Goal: Transaction & Acquisition: Book appointment/travel/reservation

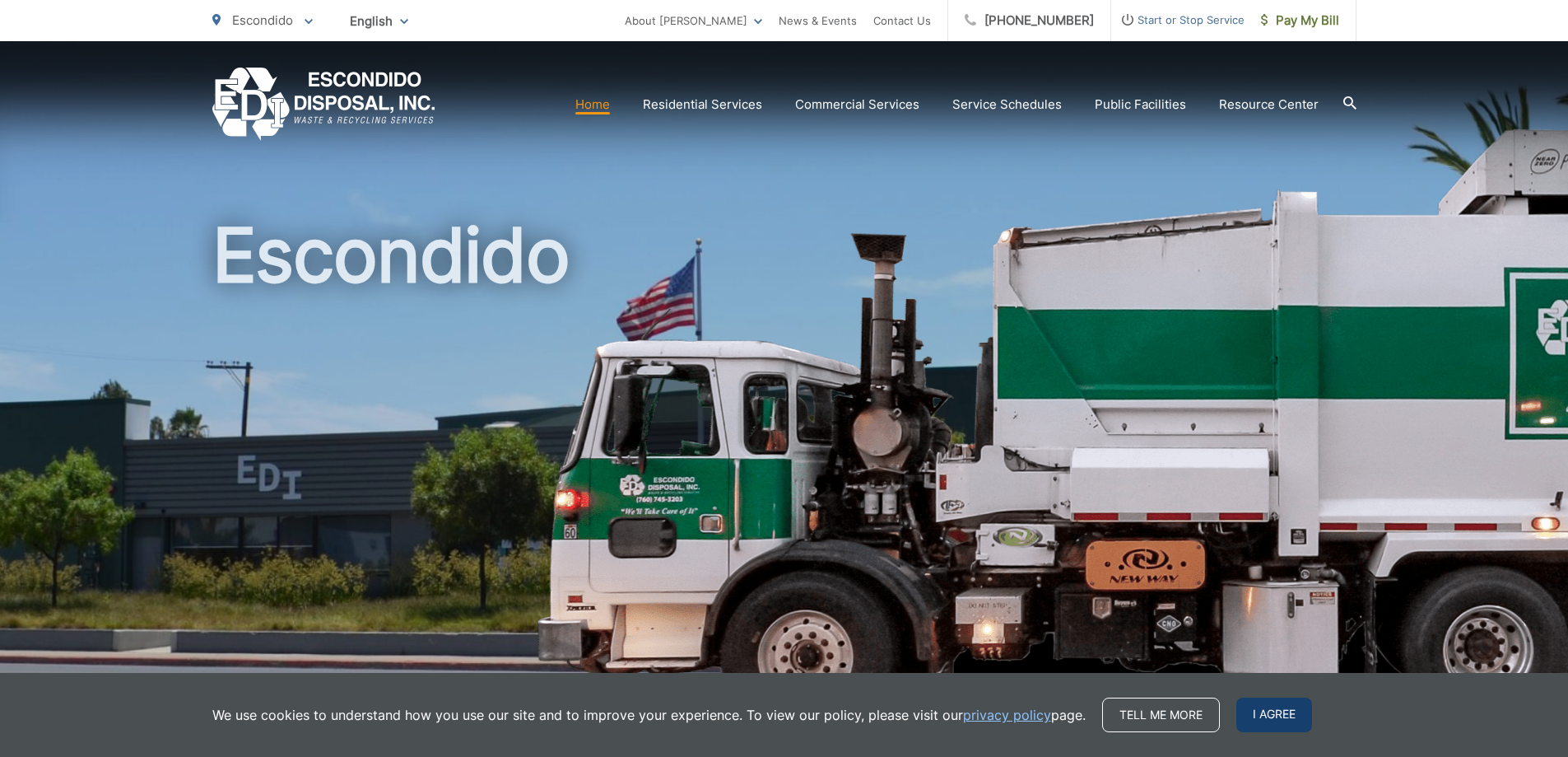
click at [1291, 703] on span "I agree" at bounding box center [1274, 714] width 75 height 34
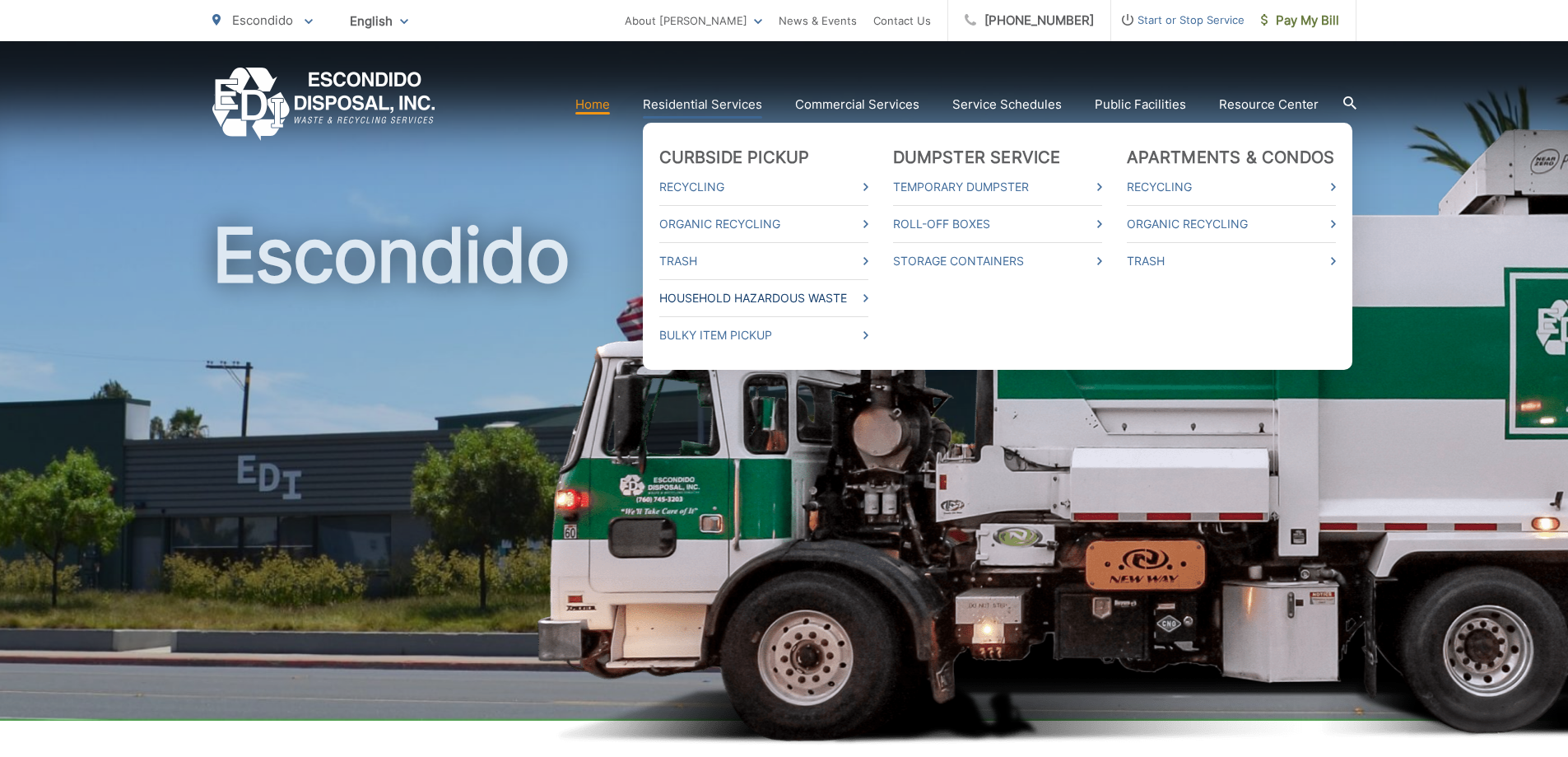
click at [704, 297] on link "Household Hazardous Waste" at bounding box center [764, 298] width 209 height 20
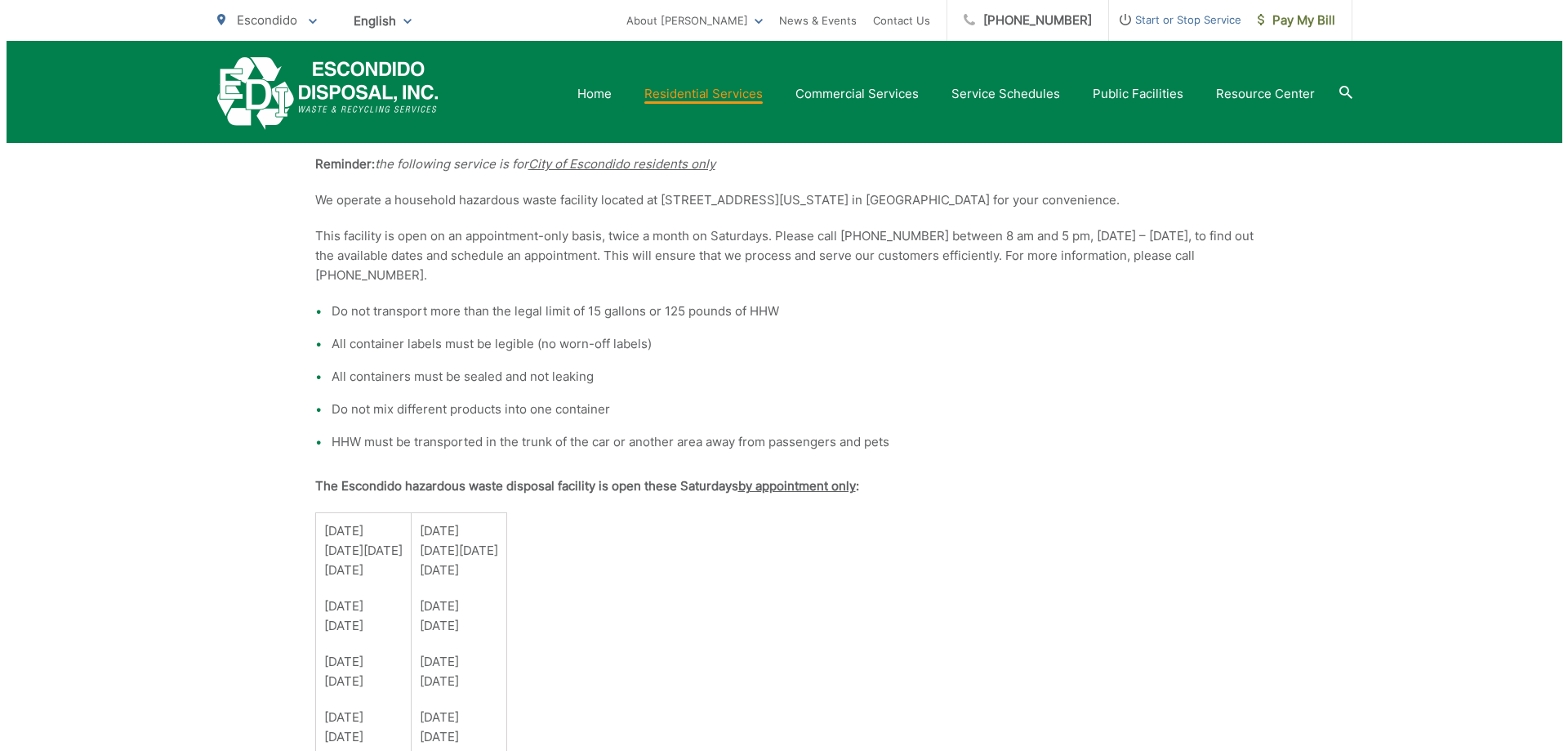
scroll to position [1144, 0]
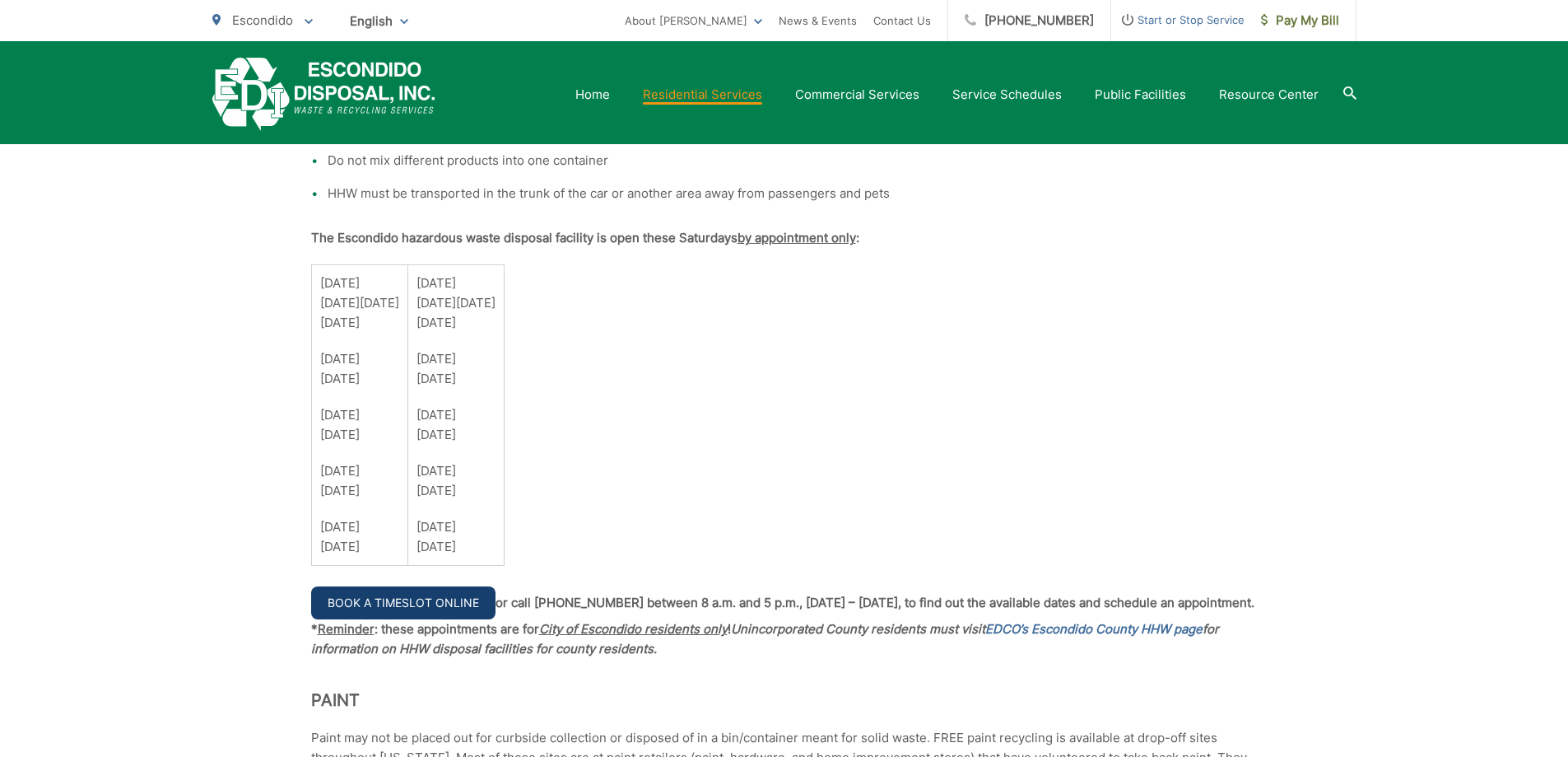
click at [460, 596] on link "Book a Timeslot Online" at bounding box center [403, 602] width 184 height 33
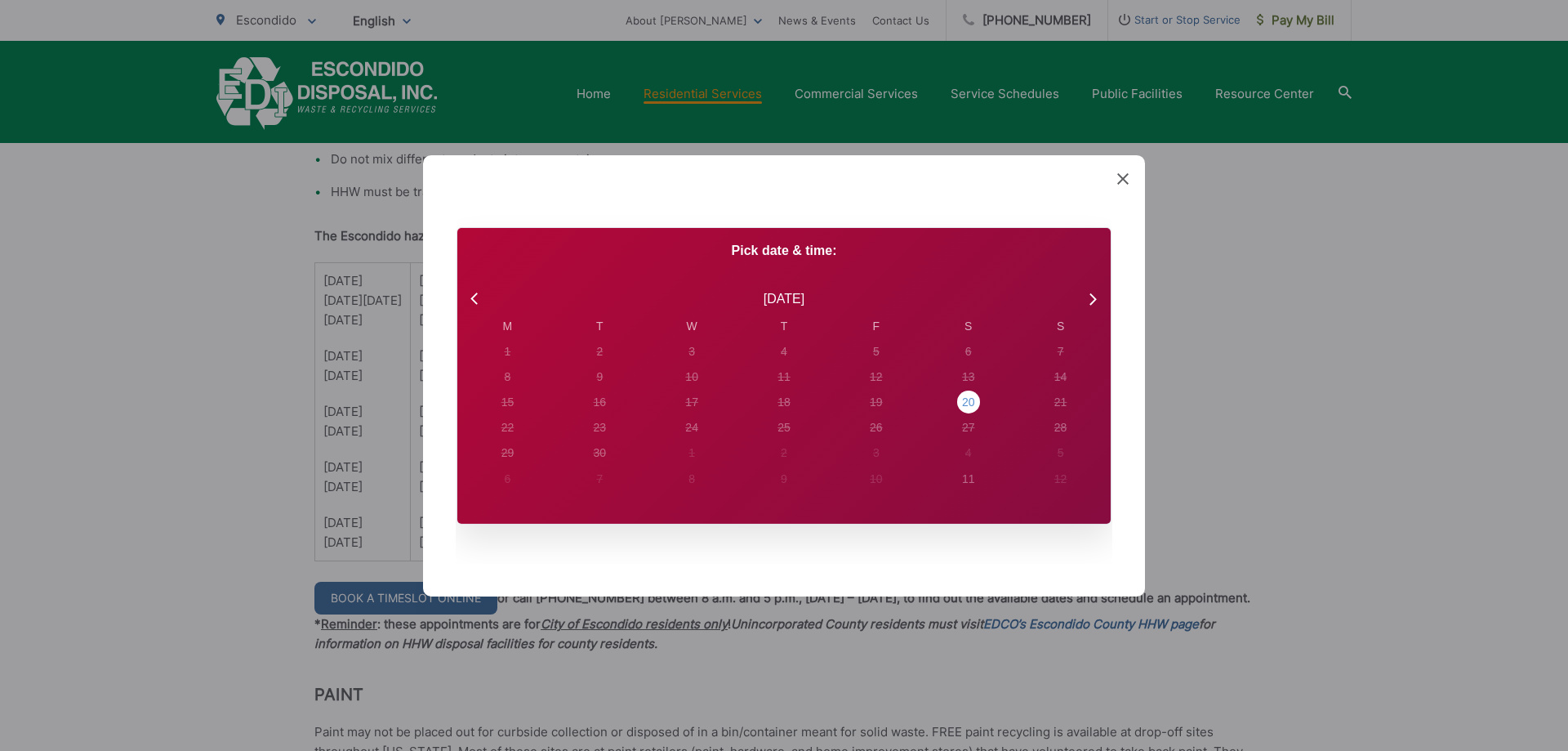
click at [512, 360] on div "20" at bounding box center [508, 352] width 6 height 18
radio input "true"
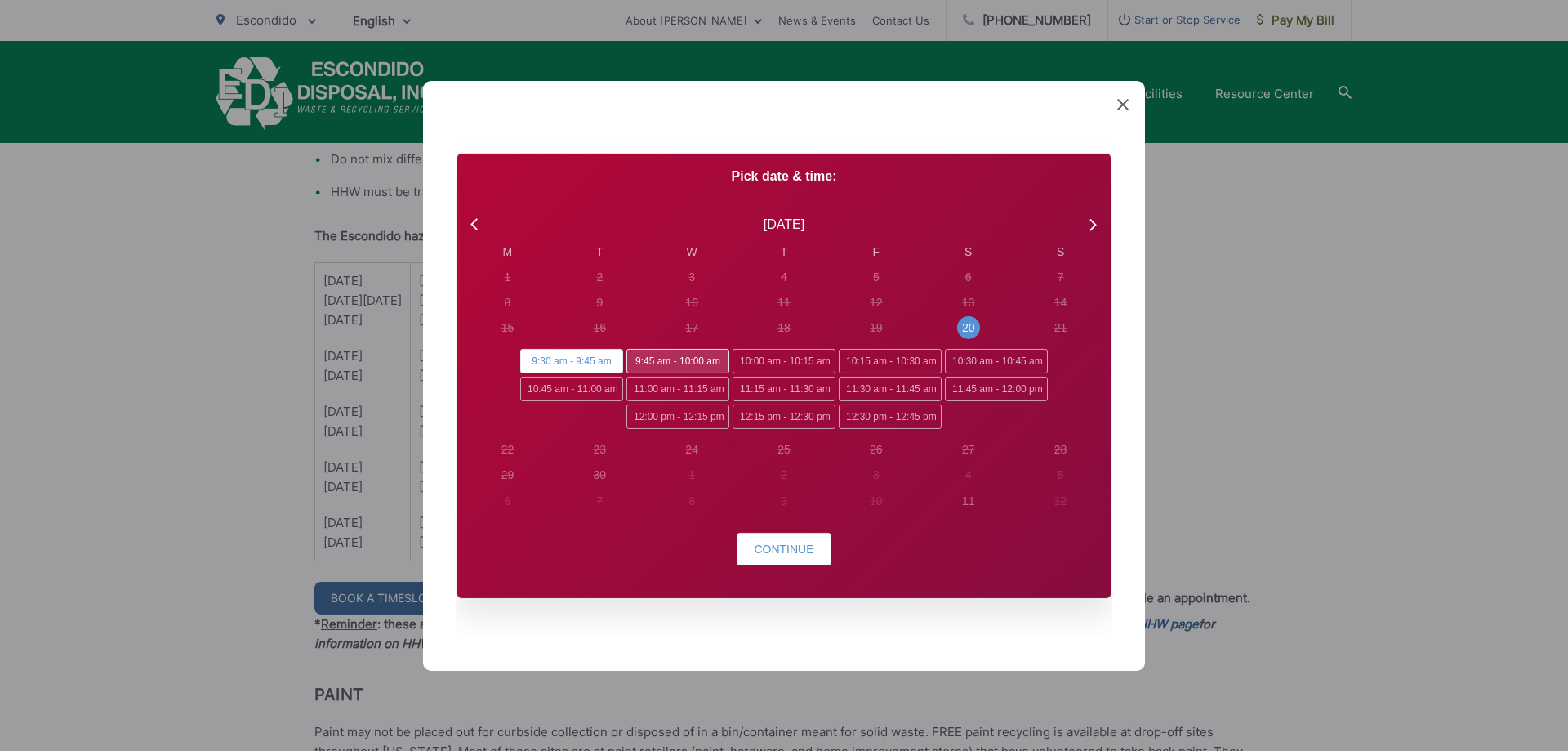
click at [675, 372] on span "9:45 am - 10:00 am" at bounding box center [677, 361] width 103 height 25
click at [637, 359] on input "9:45 am - 10:00 am" at bounding box center [631, 354] width 10 height 10
radio input "true"
radio input "false"
click at [675, 390] on span "11:00 am - 11:15 am" at bounding box center [677, 389] width 103 height 25
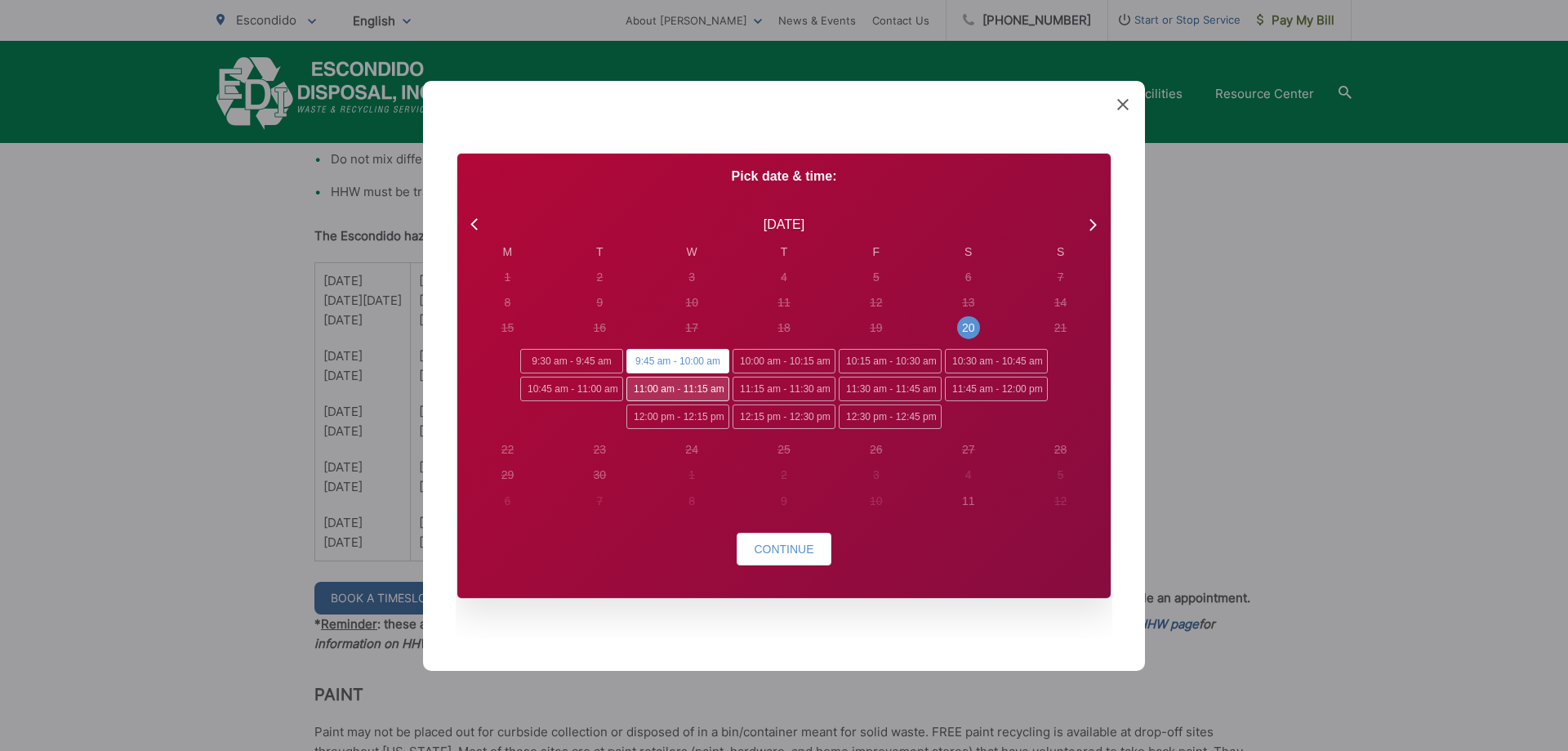
click at [637, 387] on input "11:00 am - 11:15 am" at bounding box center [631, 382] width 10 height 10
radio input "true"
radio input "false"
click at [778, 549] on span "Continue" at bounding box center [783, 549] width 60 height 13
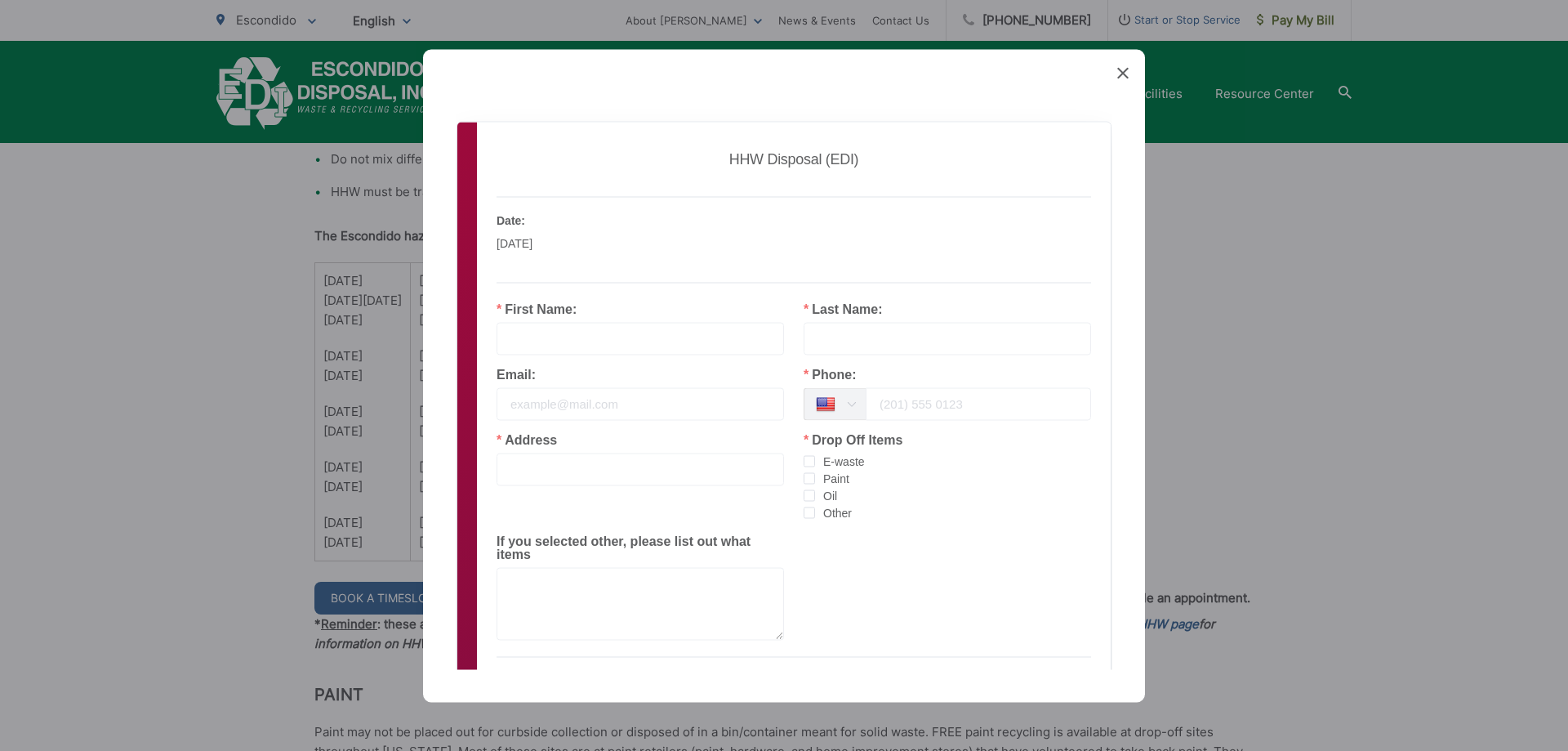
click at [533, 336] on input "text" at bounding box center [640, 338] width 287 height 32
type input "carol"
type input "schieman"
type input "858-349-5945"
click at [535, 471] on input "text" at bounding box center [640, 468] width 287 height 32
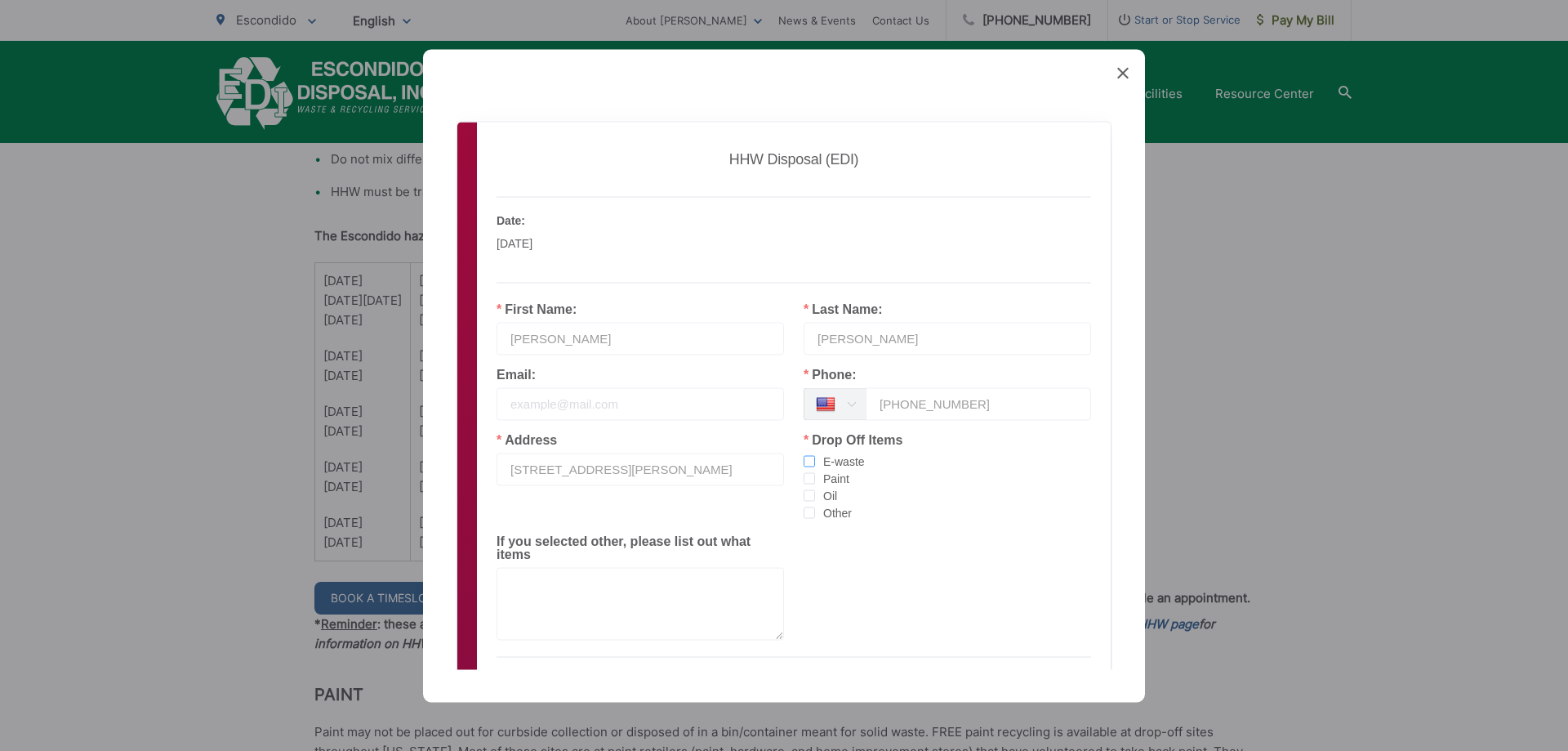
type input "852 calle montera escondido ca 92025"
click at [803, 456] on span "checkbox-group" at bounding box center [809, 461] width 11 height 11
click at [815, 455] on input "E-waste" at bounding box center [815, 455] width 0 height 0
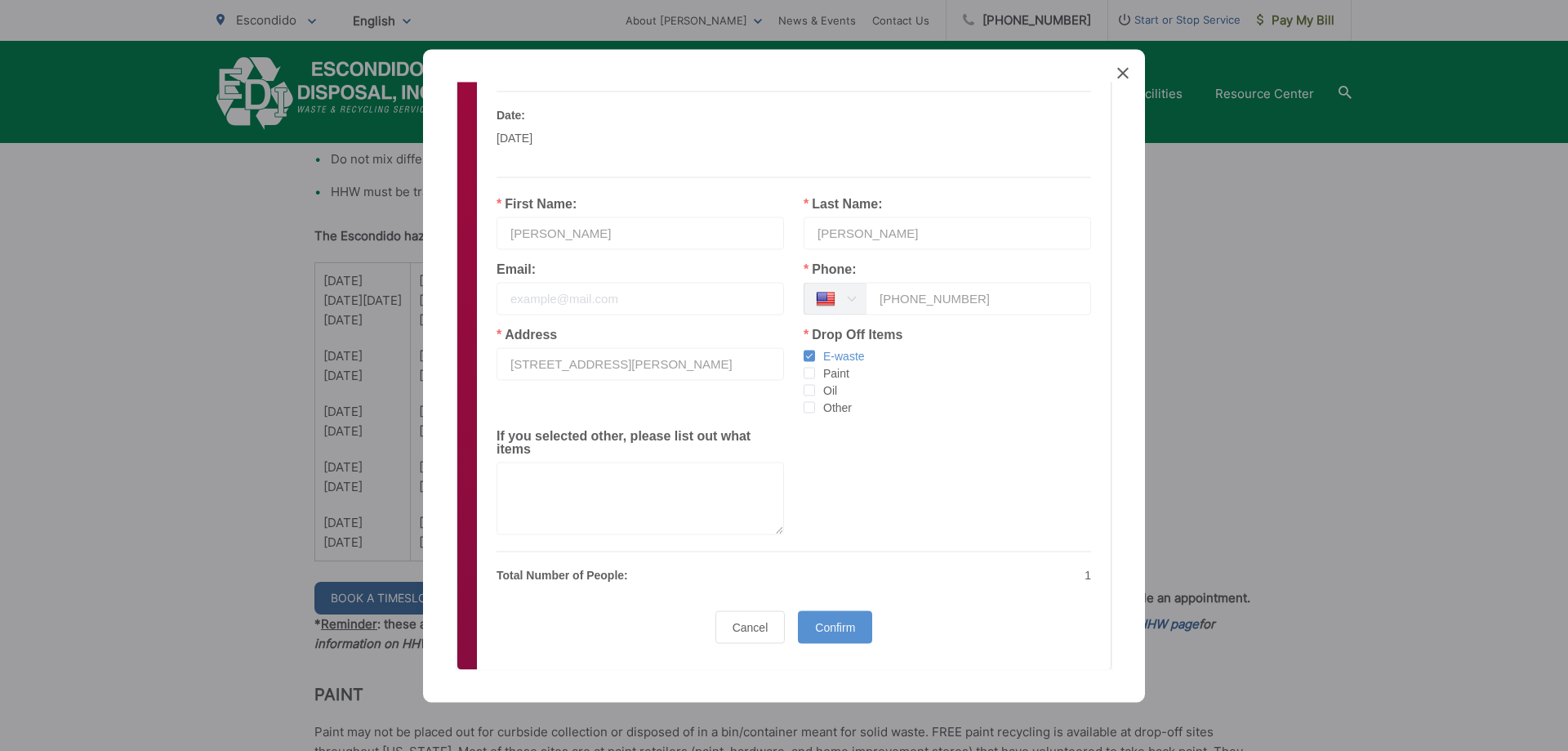
scroll to position [145, 0]
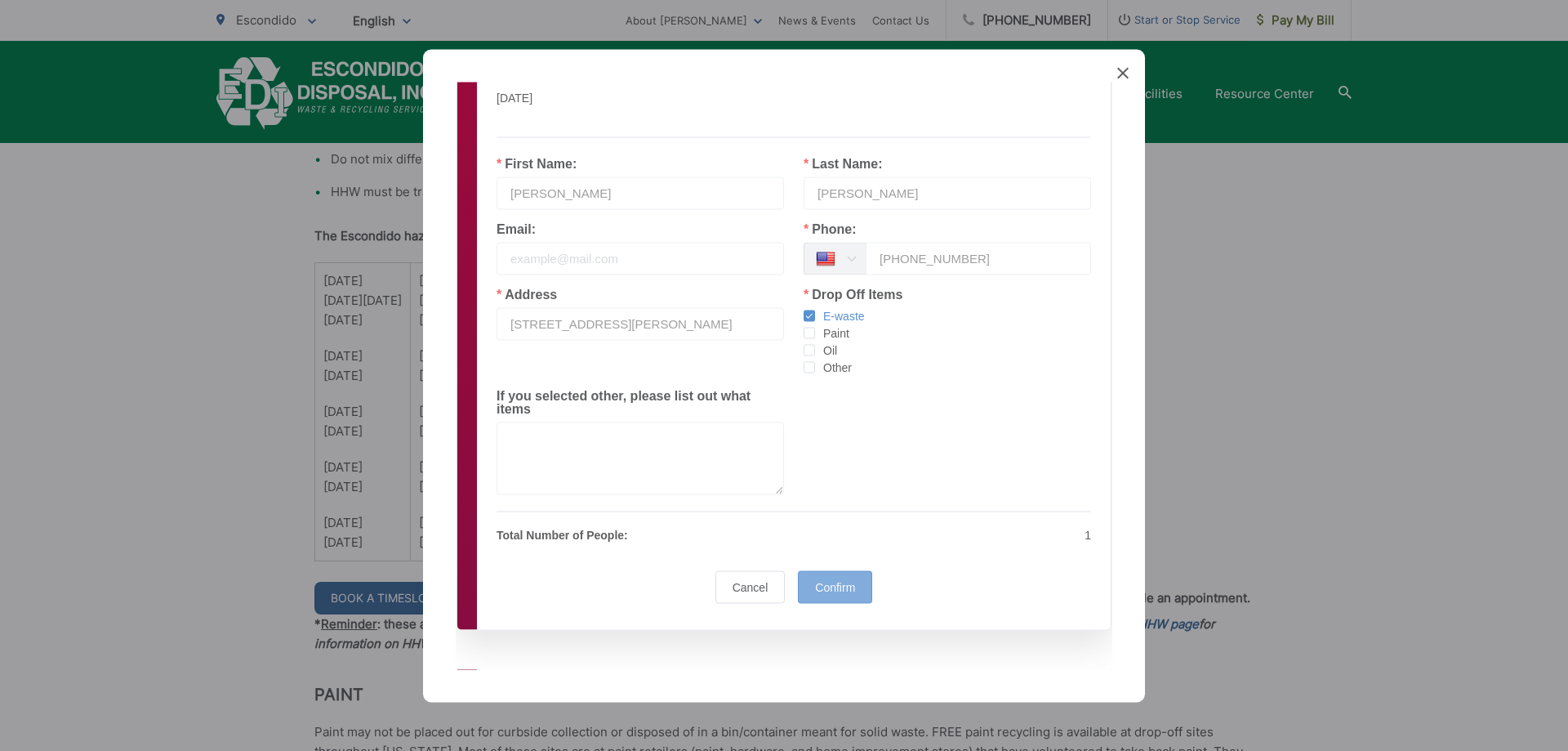
click at [832, 588] on span "Confirm" at bounding box center [835, 587] width 40 height 13
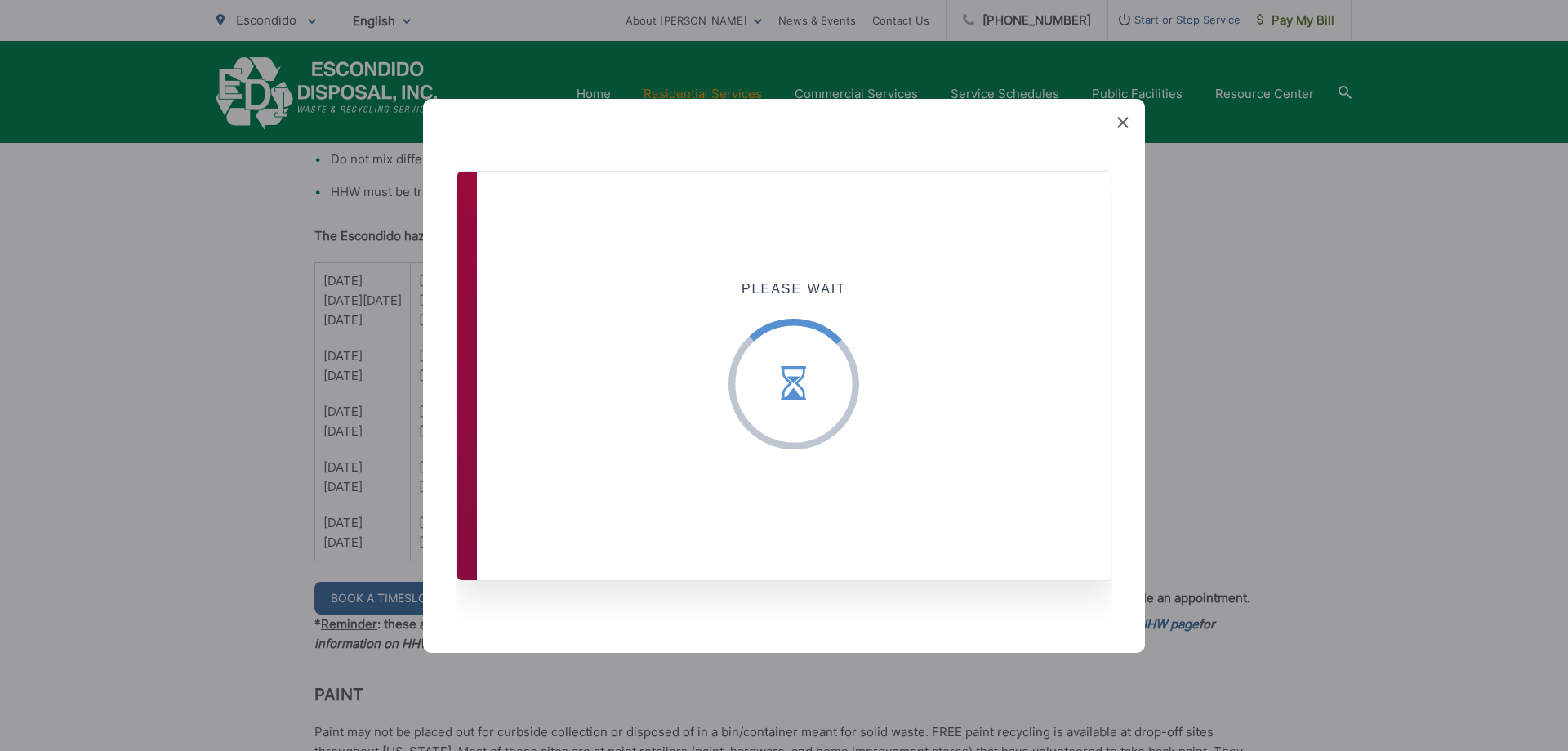
scroll to position [0, 0]
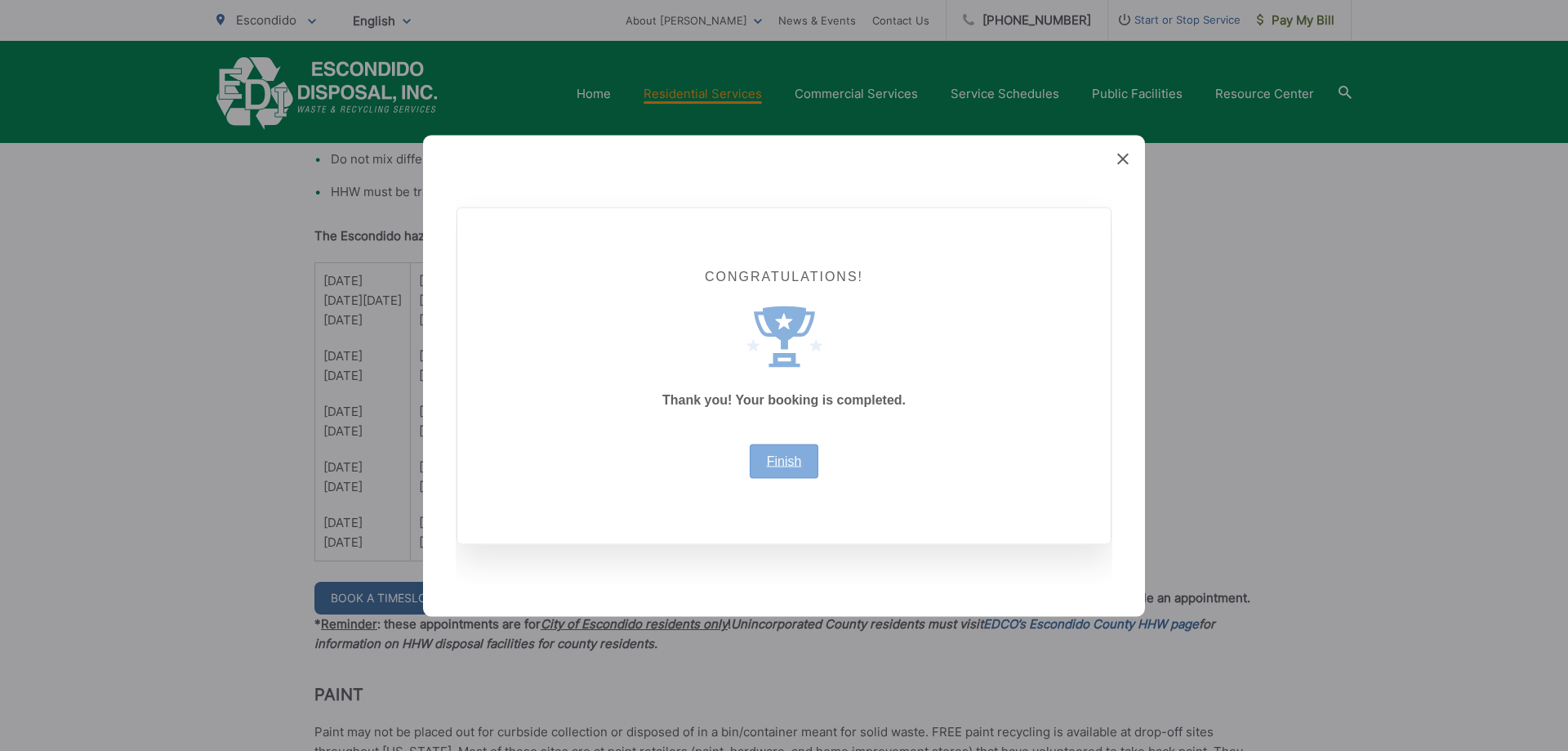
click at [778, 466] on link "Finish" at bounding box center [785, 461] width 35 height 13
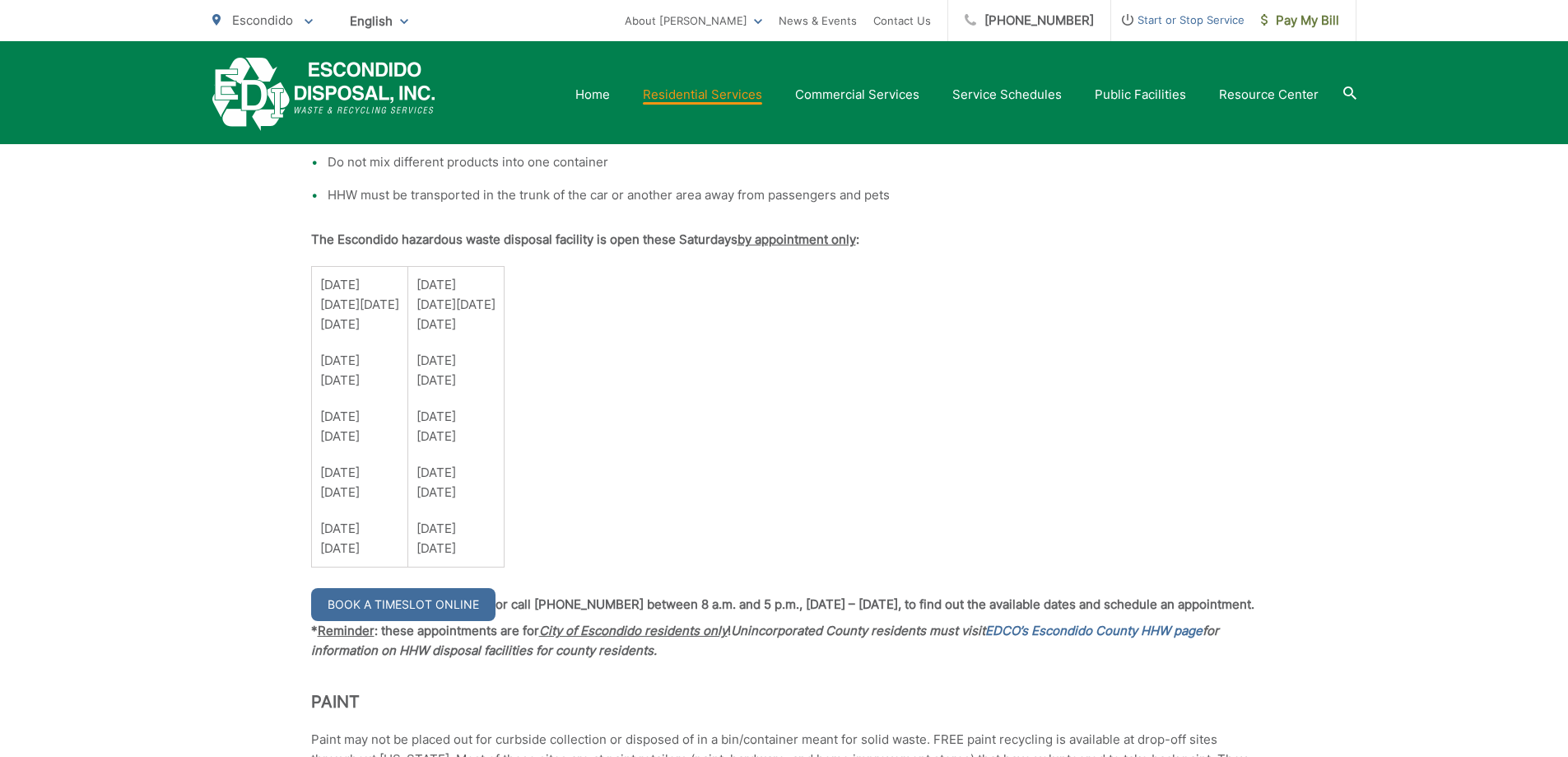
scroll to position [1152, 0]
